Goal: Task Accomplishment & Management: Use online tool/utility

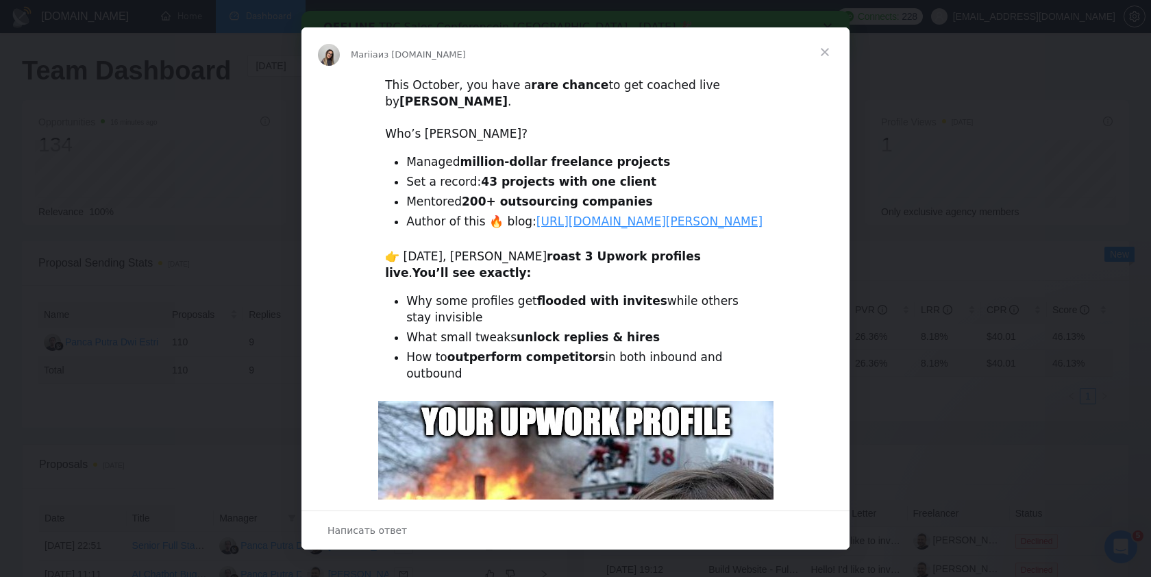
click at [823, 54] on span "Закрыть" at bounding box center [824, 51] width 49 height 49
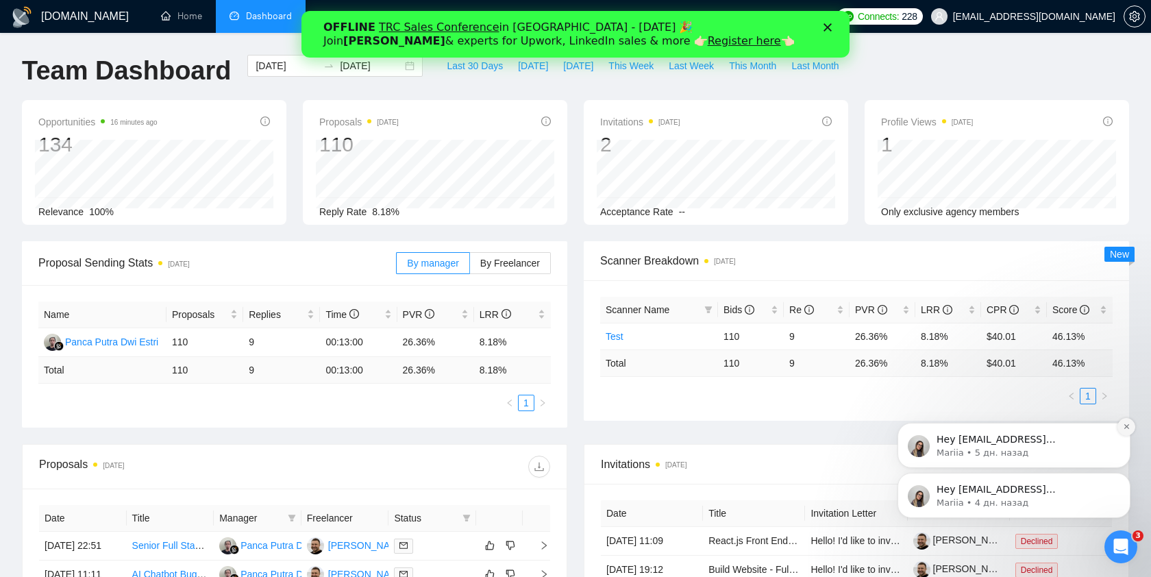
click at [1127, 425] on icon "Dismiss notification" at bounding box center [1125, 426] width 5 height 5
click at [1129, 475] on button "Dismiss notification" at bounding box center [1126, 477] width 18 height 18
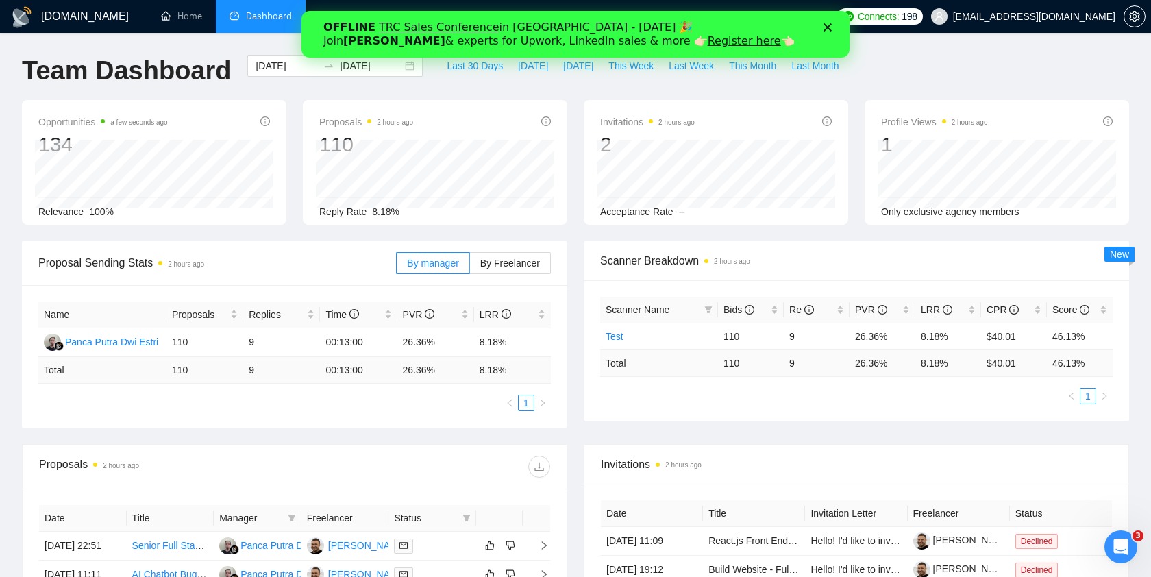
click at [825, 26] on polygon "Закрыть" at bounding box center [827, 27] width 8 height 8
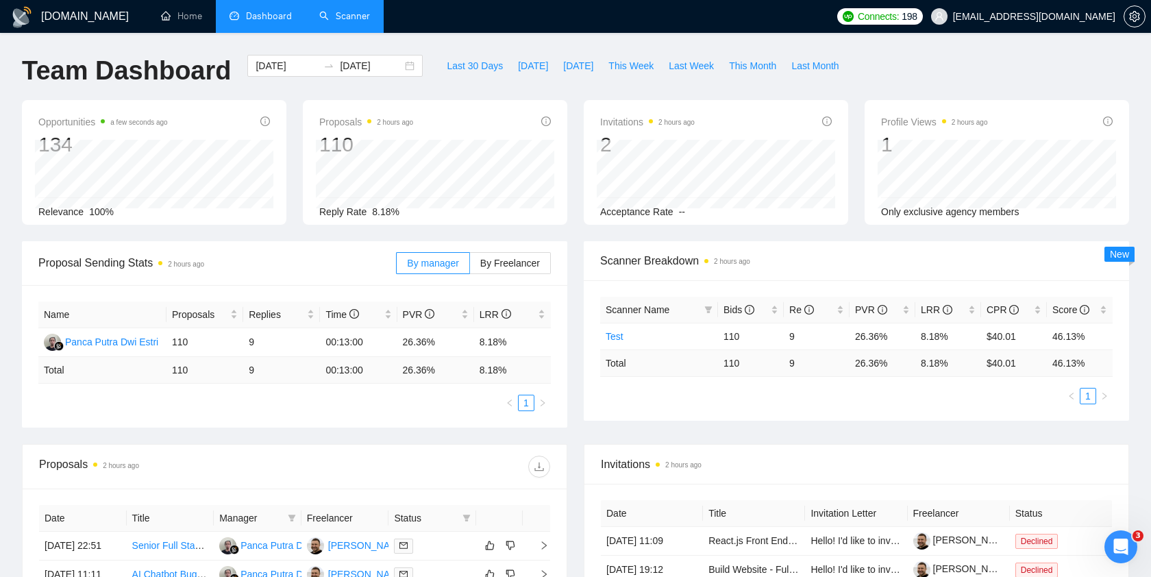
click at [349, 18] on link "Scanner" at bounding box center [344, 16] width 51 height 12
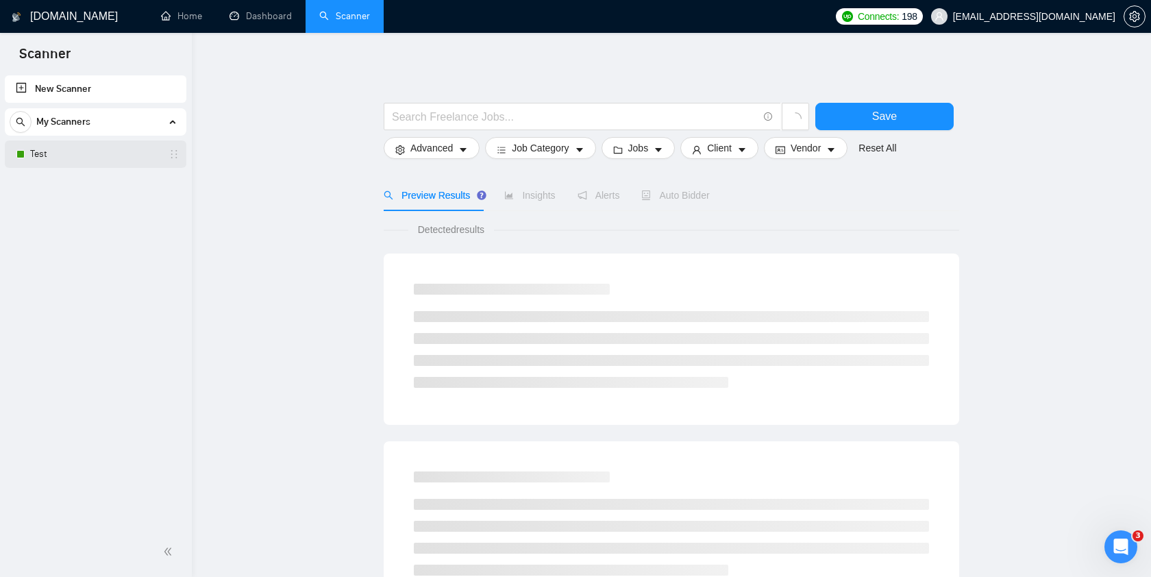
click at [101, 158] on link "Test" at bounding box center [95, 153] width 130 height 27
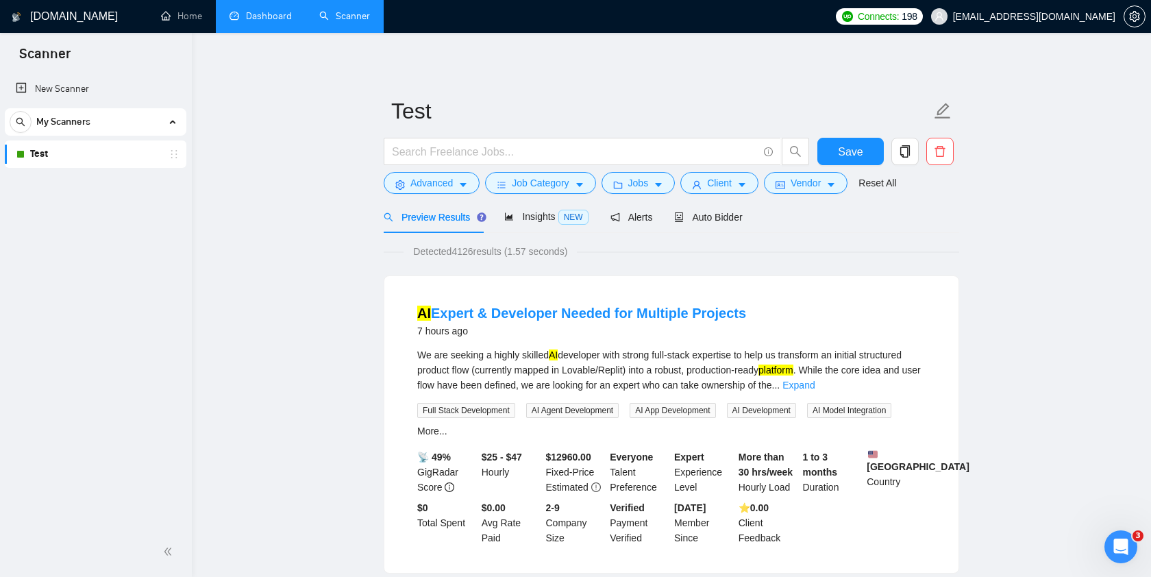
click at [262, 18] on link "Dashboard" at bounding box center [260, 16] width 62 height 12
